Goal: Task Accomplishment & Management: Manage account settings

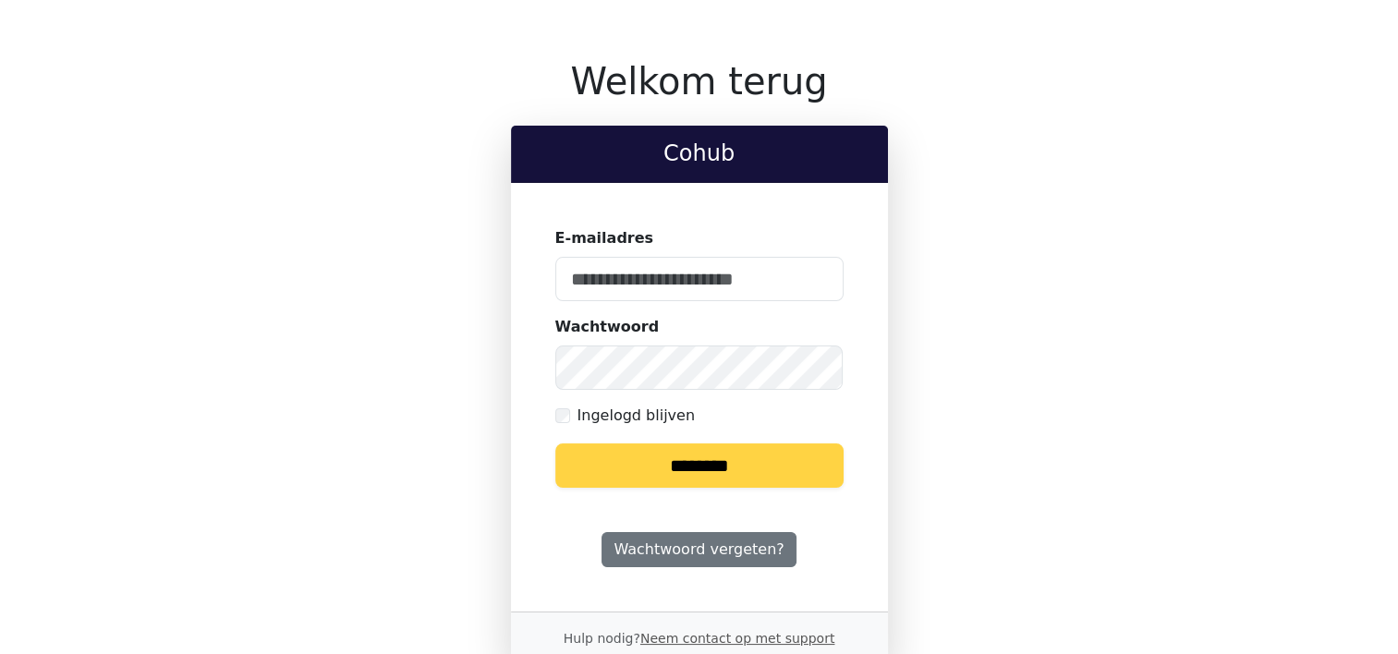
type input "**********"
click at [688, 457] on input "********" at bounding box center [699, 466] width 288 height 44
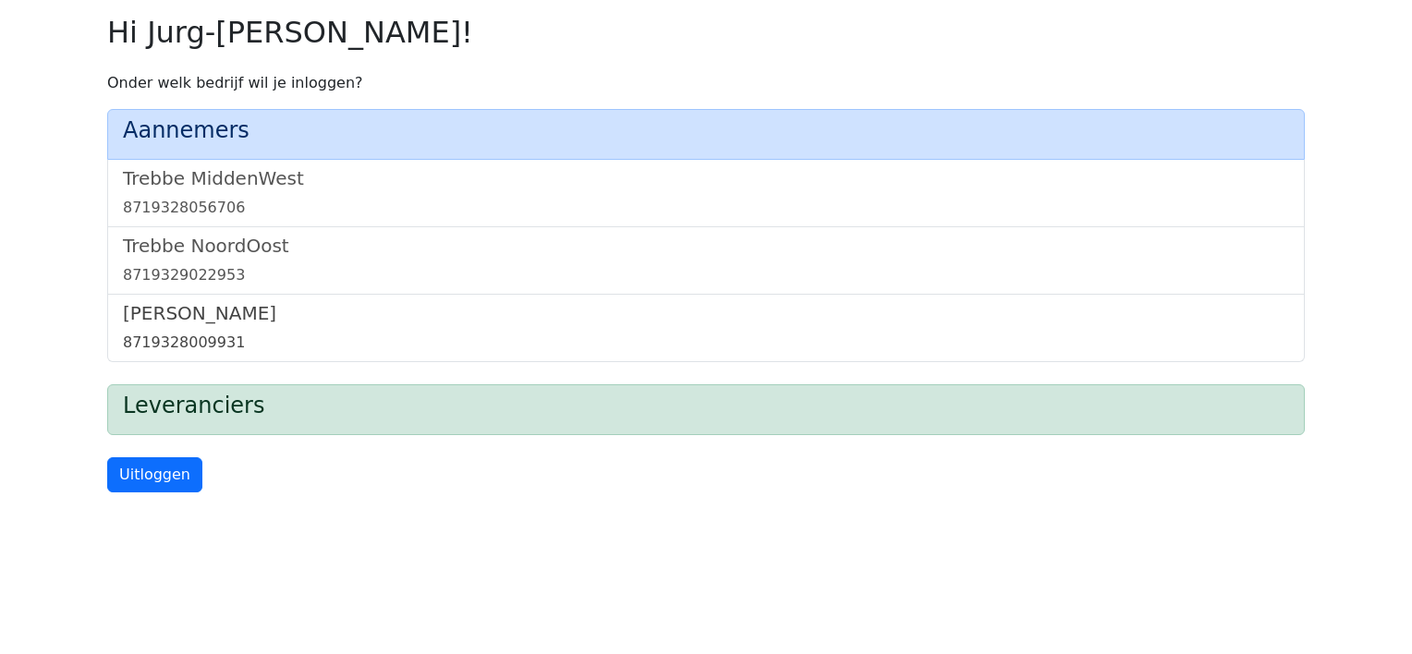
click at [180, 313] on h5 "[PERSON_NAME]" at bounding box center [706, 313] width 1166 height 22
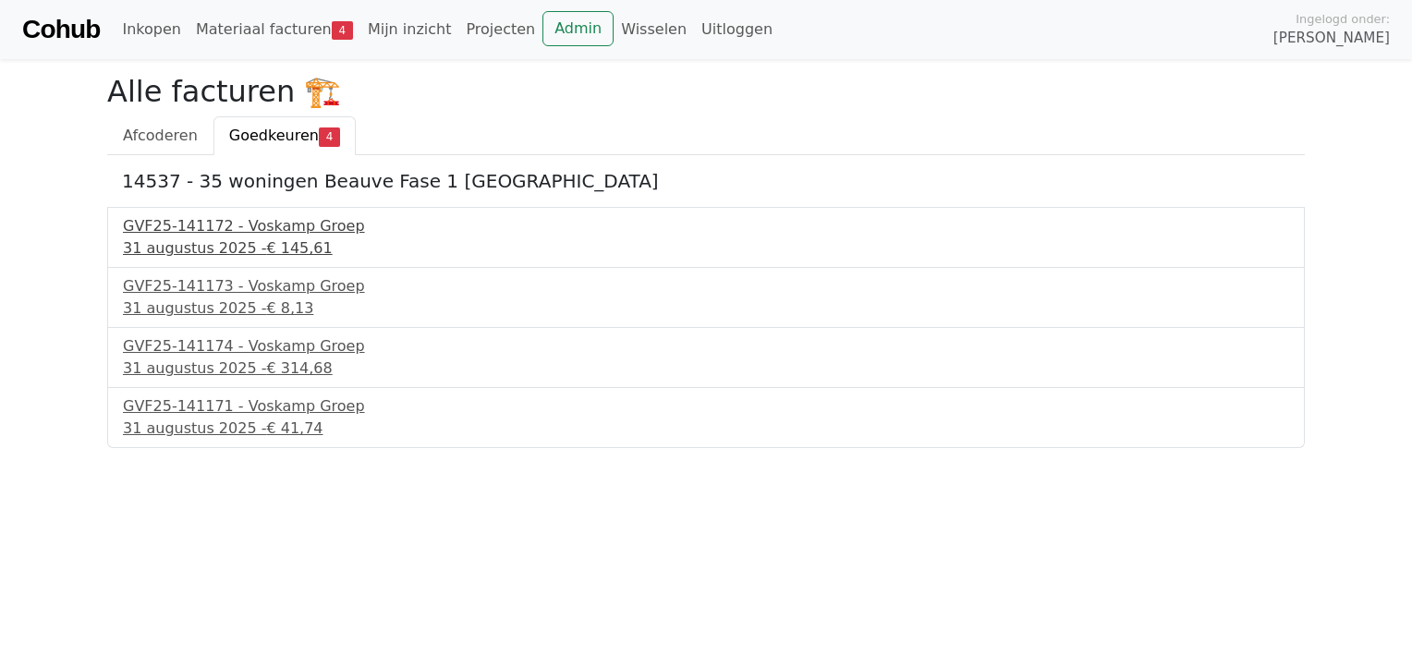
click at [266, 244] on span "€ 145,61" at bounding box center [299, 248] width 66 height 18
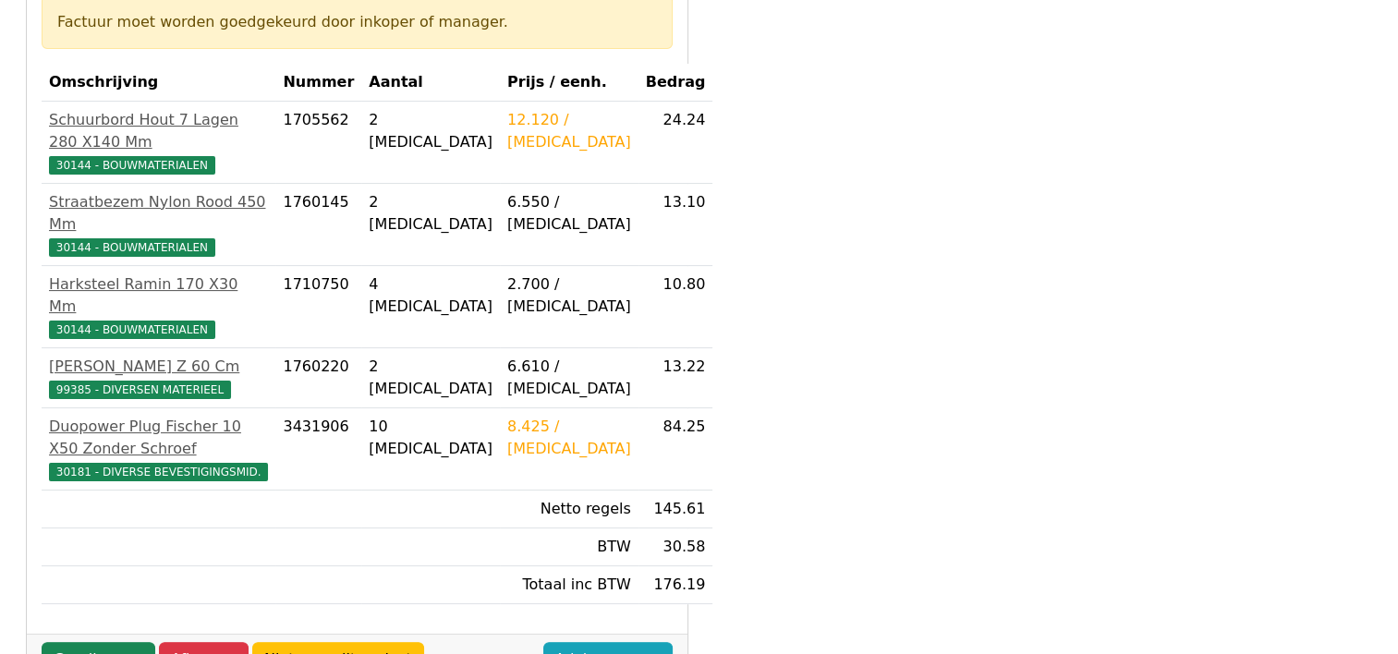
scroll to position [370, 0]
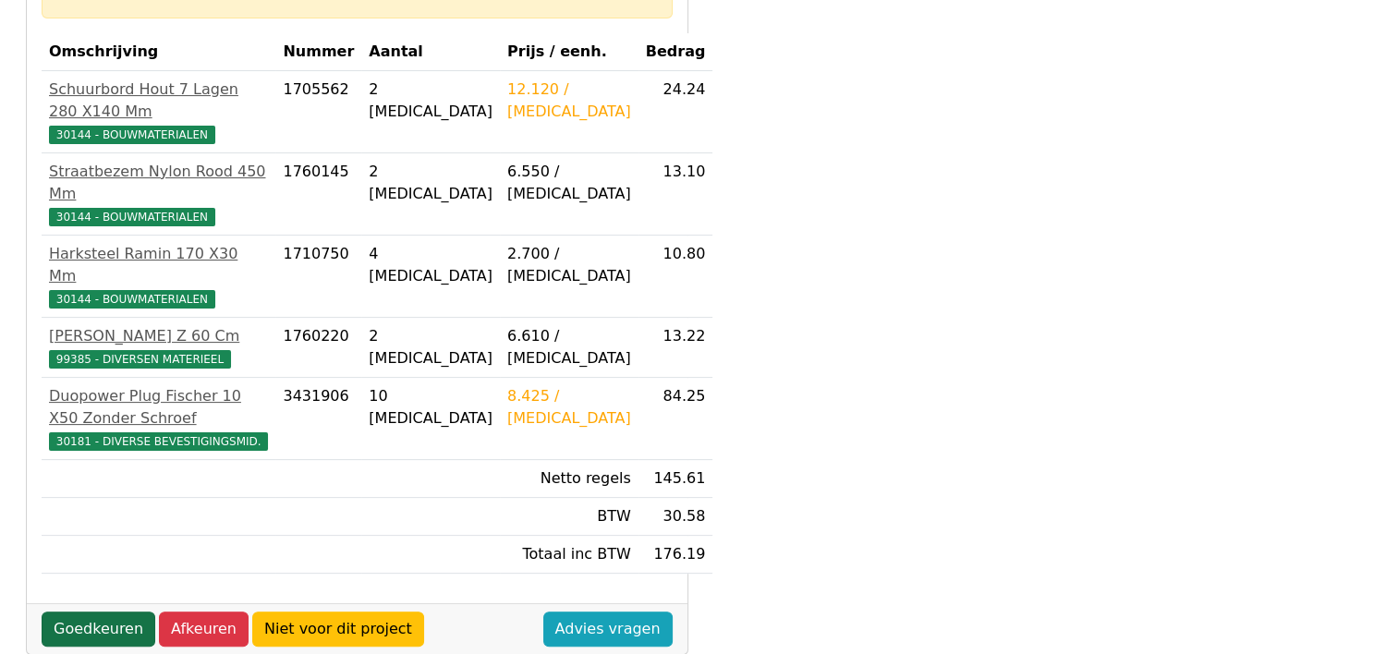
click at [100, 612] on link "Goedkeuren" at bounding box center [99, 629] width 114 height 35
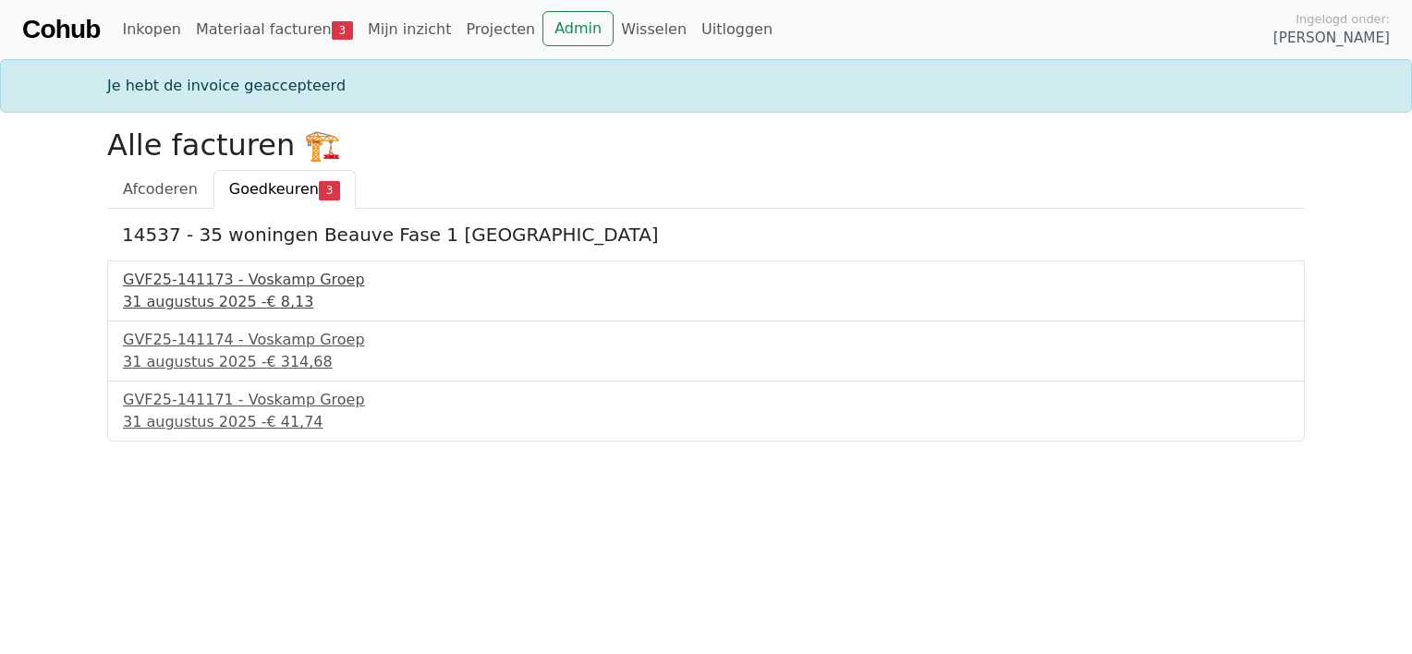
click at [209, 296] on div "31 augustus 2025 - € 8,13" at bounding box center [706, 302] width 1166 height 22
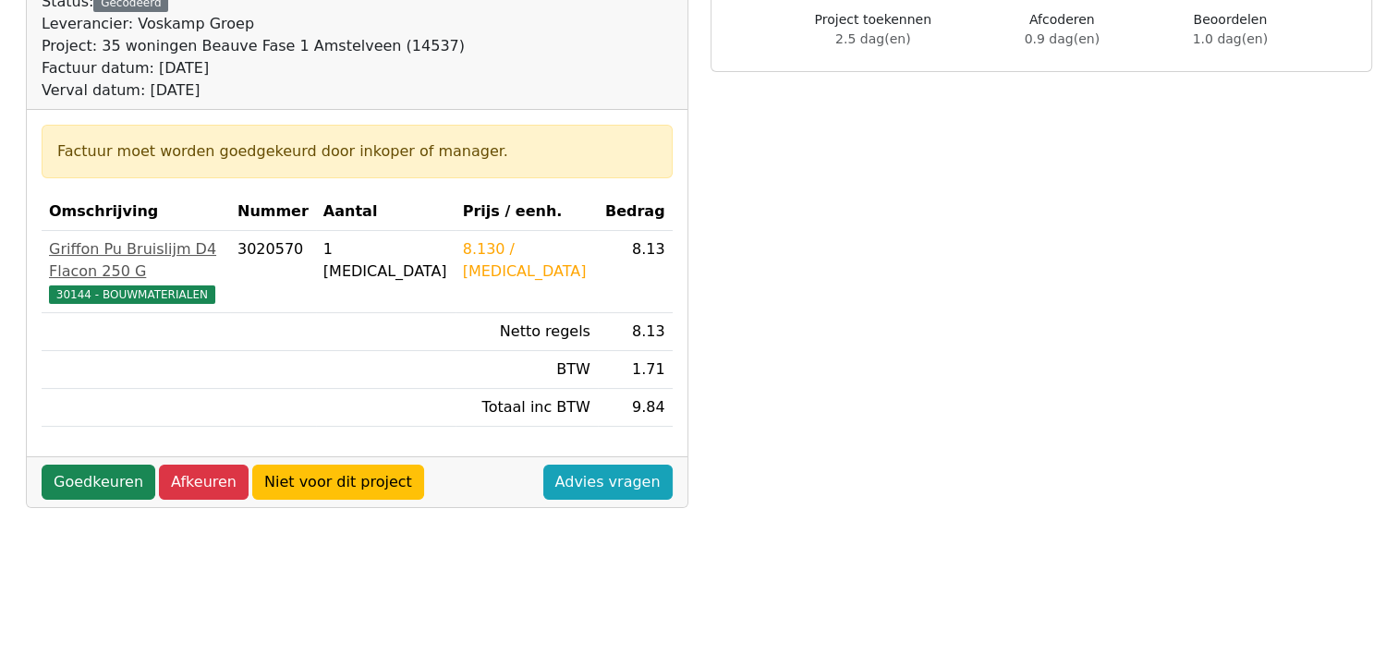
scroll to position [277, 0]
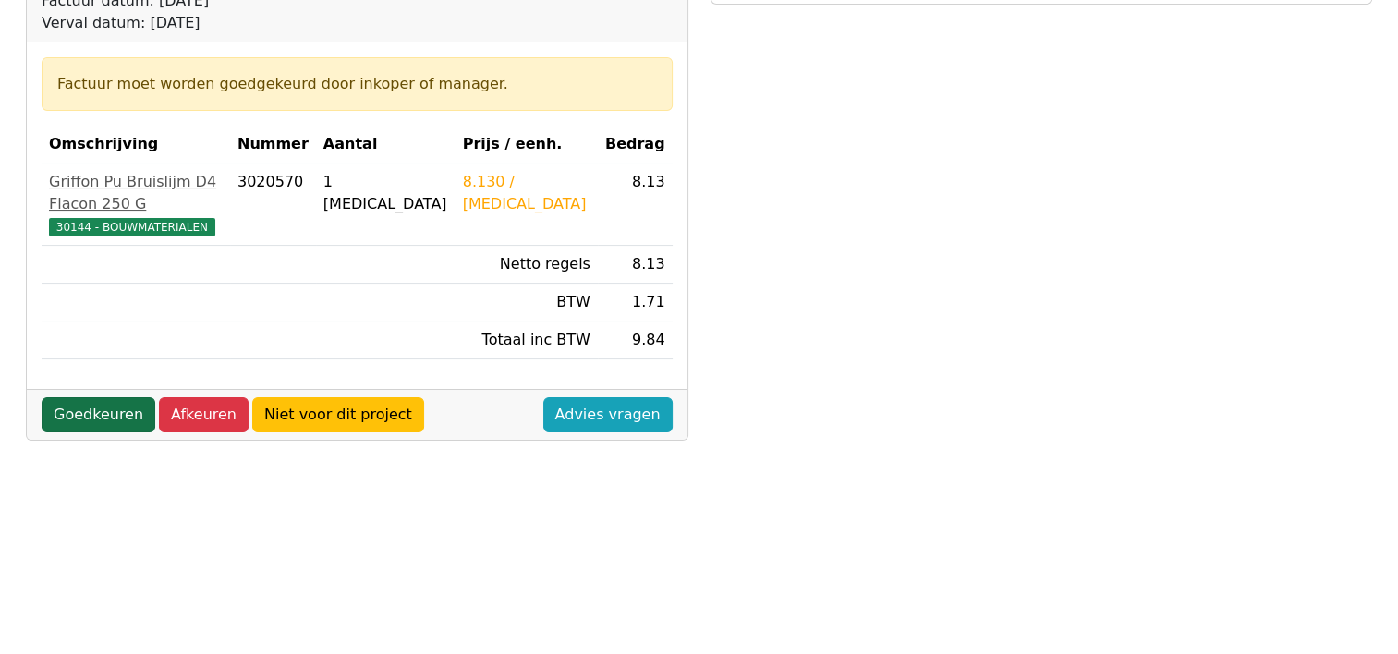
click at [67, 397] on link "Goedkeuren" at bounding box center [99, 414] width 114 height 35
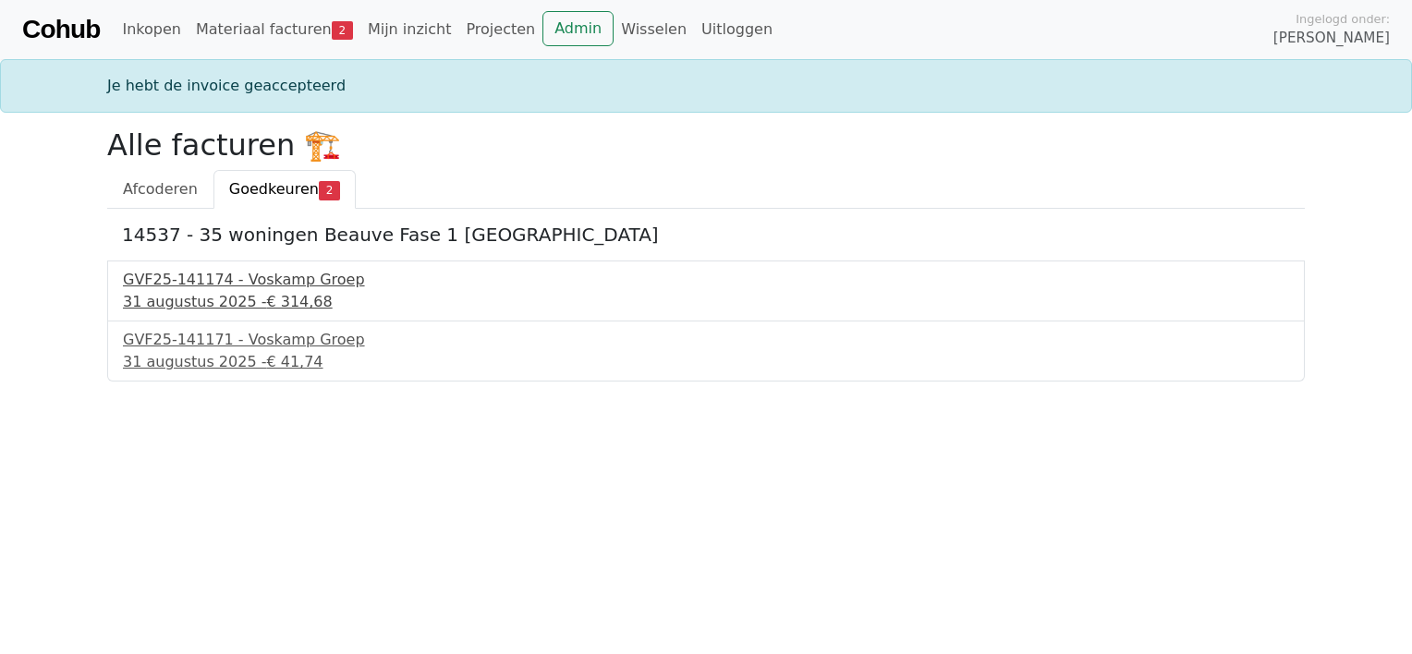
click at [227, 288] on div "GVF25-141174 - Voskamp Groep" at bounding box center [706, 280] width 1166 height 22
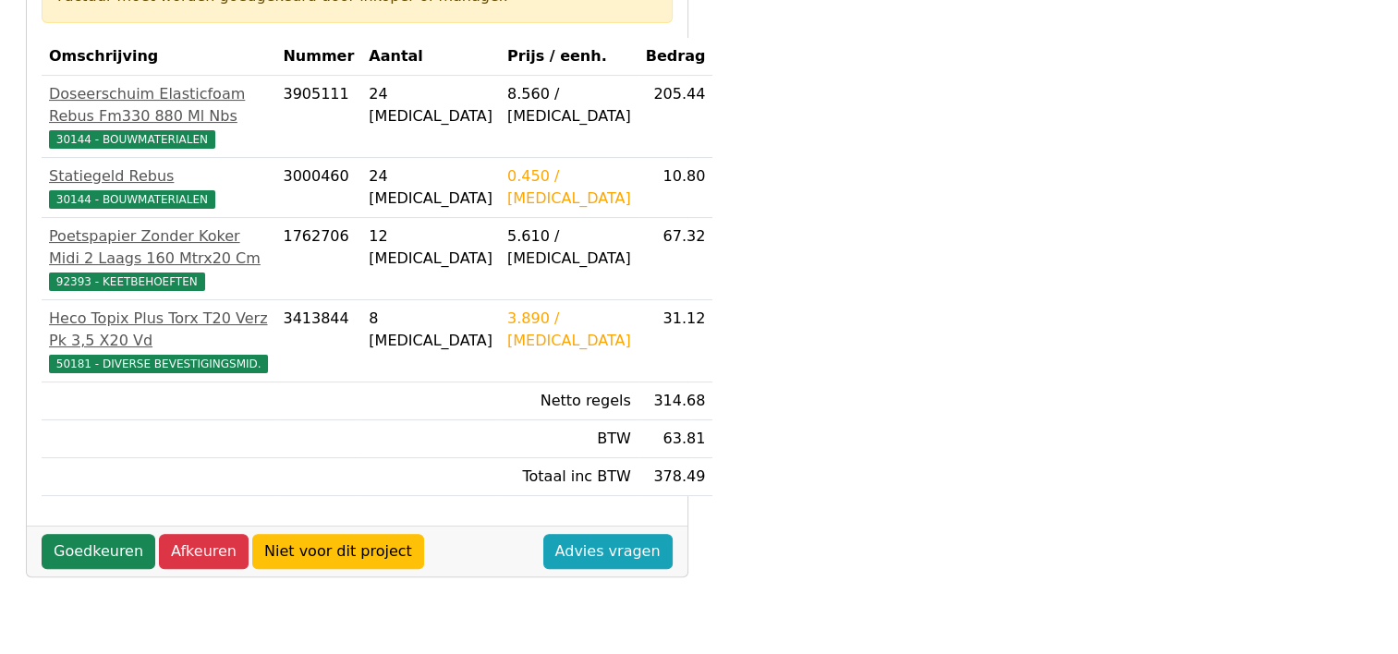
scroll to position [370, 0]
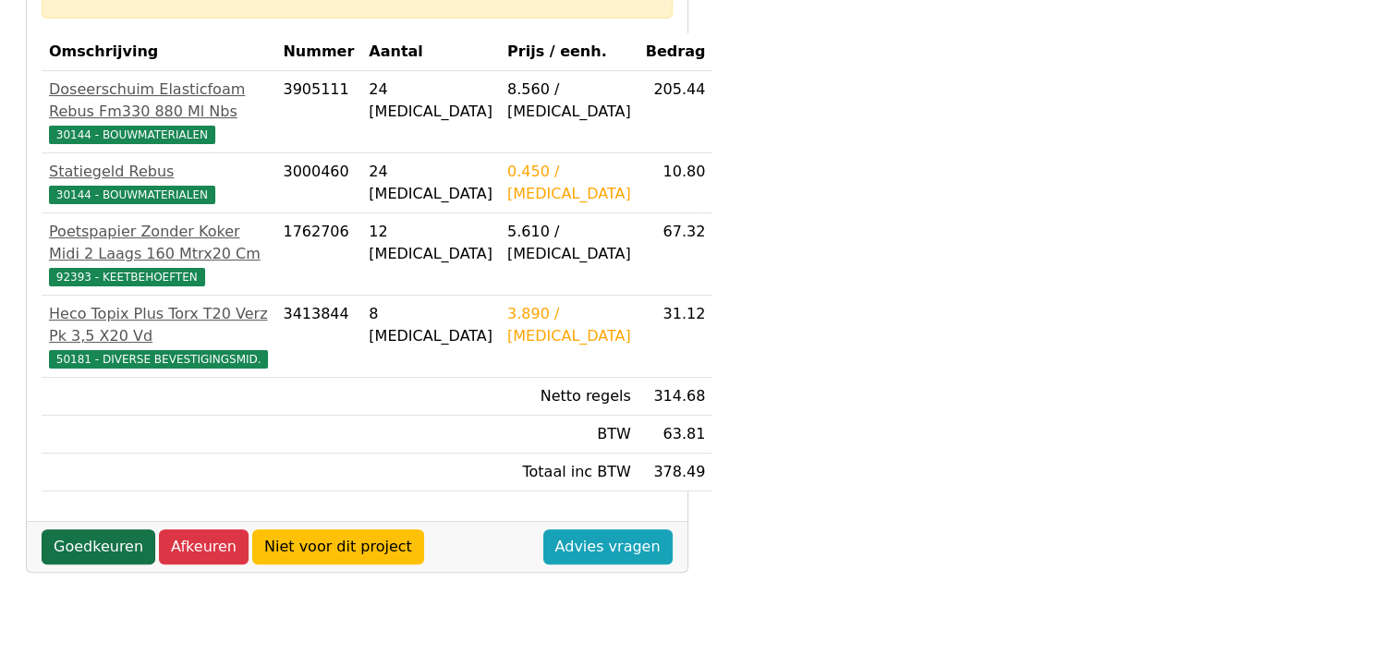
click at [74, 562] on link "Goedkeuren" at bounding box center [99, 547] width 114 height 35
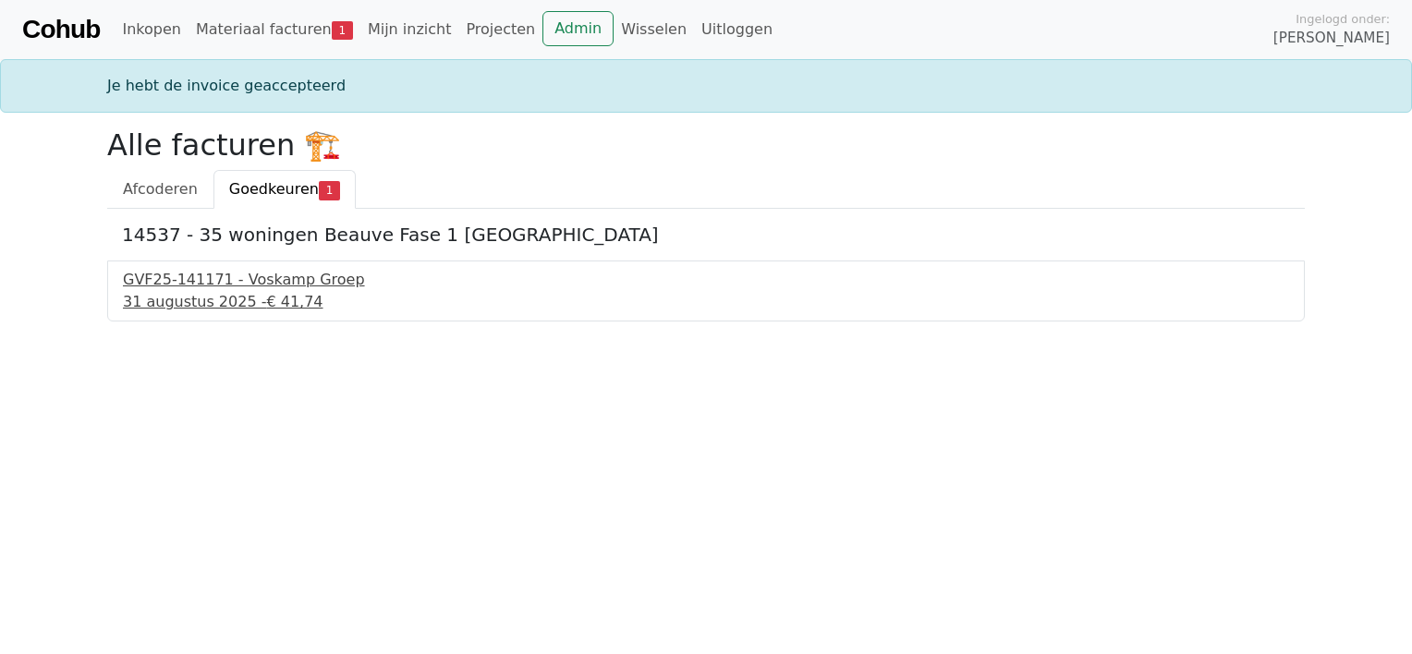
click at [153, 299] on div "31 augustus 2025 - € 41,74" at bounding box center [706, 302] width 1166 height 22
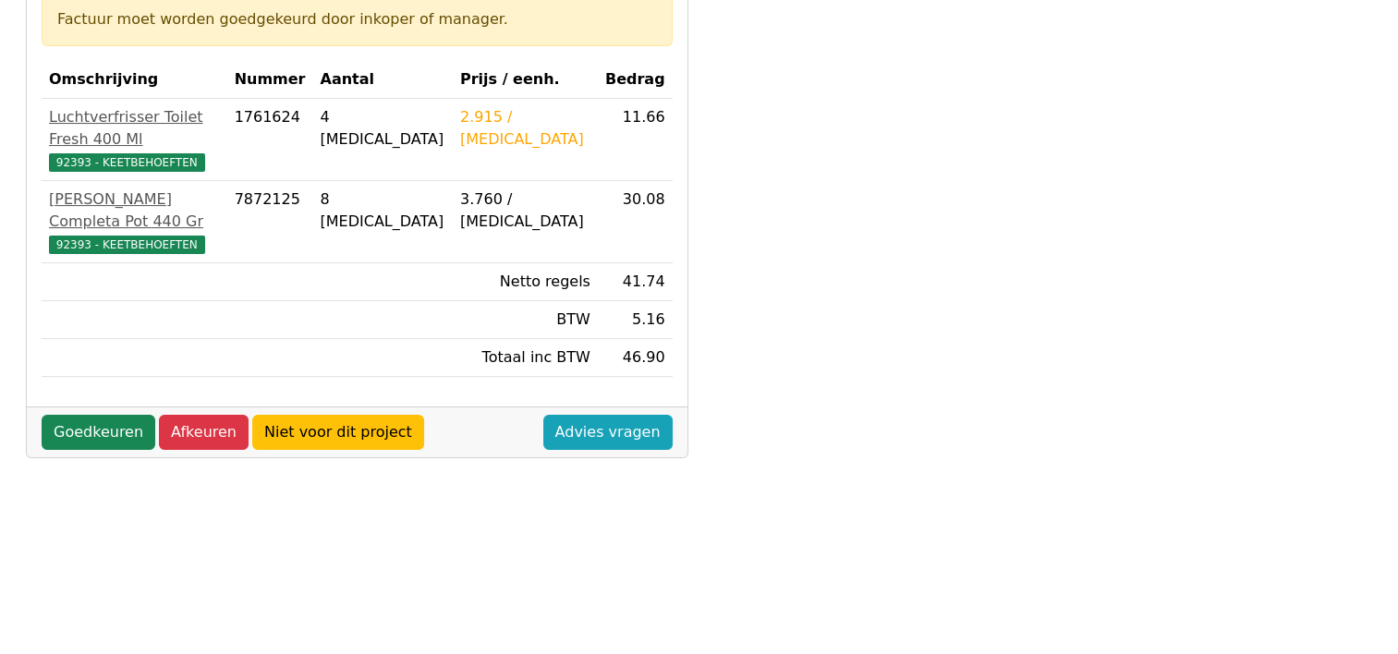
scroll to position [370, 0]
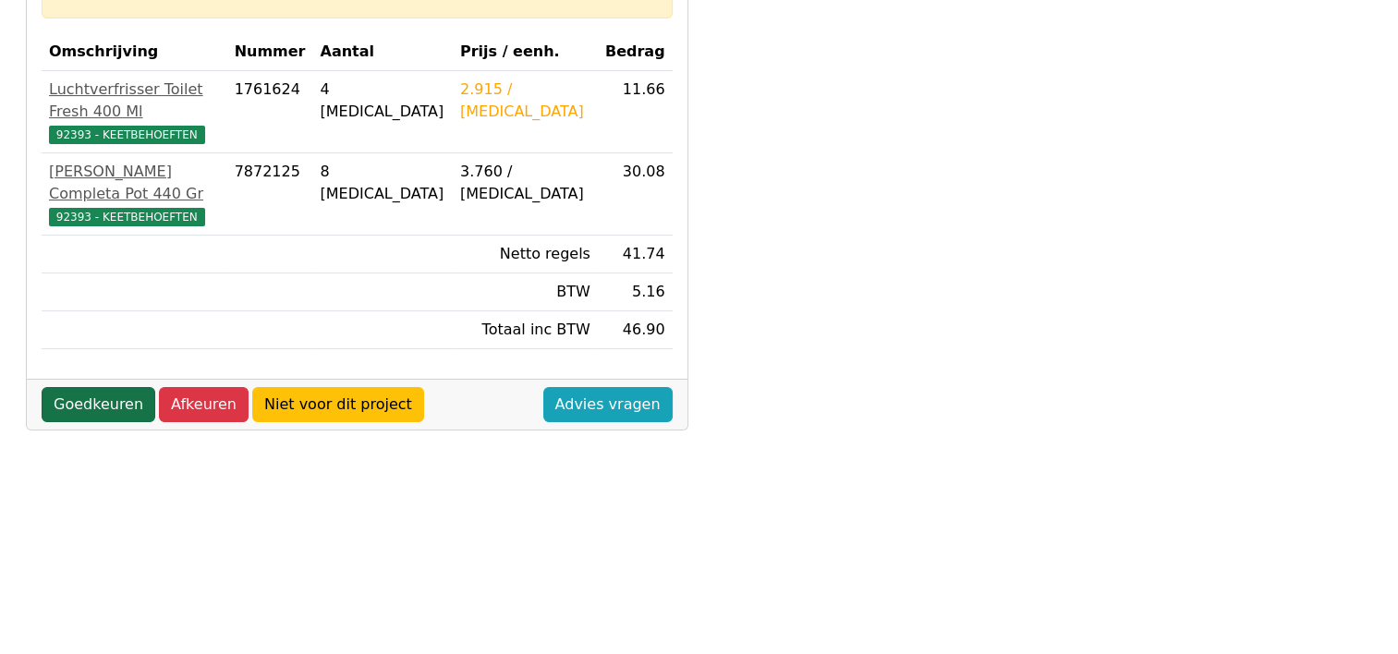
click at [94, 387] on link "Goedkeuren" at bounding box center [99, 404] width 114 height 35
